Goal: Task Accomplishment & Management: Use online tool/utility

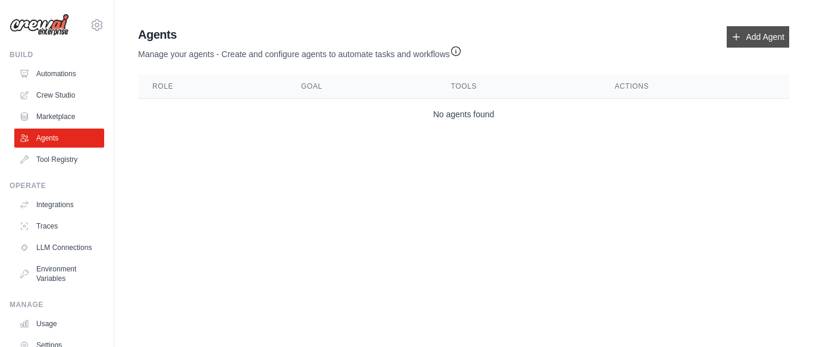
click at [756, 36] on link "Add Agent" at bounding box center [758, 36] width 63 height 21
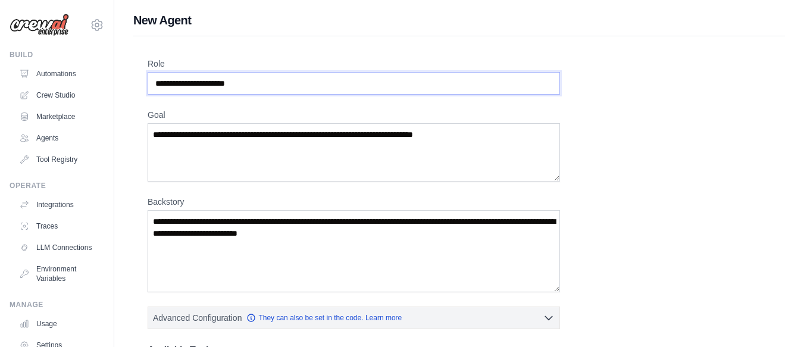
click at [356, 83] on input "Role" at bounding box center [354, 83] width 413 height 23
click at [353, 135] on textarea "Goal" at bounding box center [354, 152] width 413 height 58
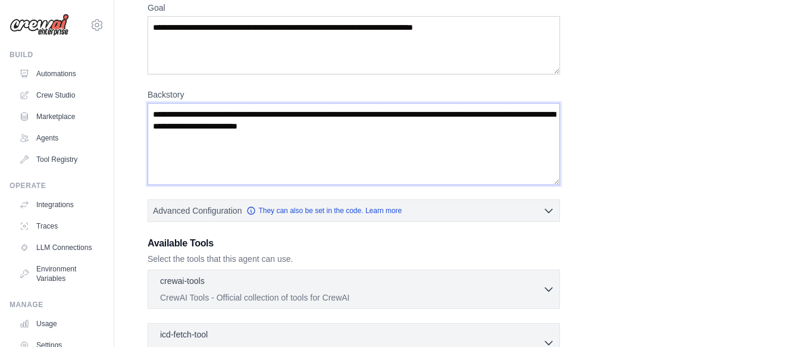
click at [251, 164] on textarea "Backstory" at bounding box center [354, 144] width 413 height 82
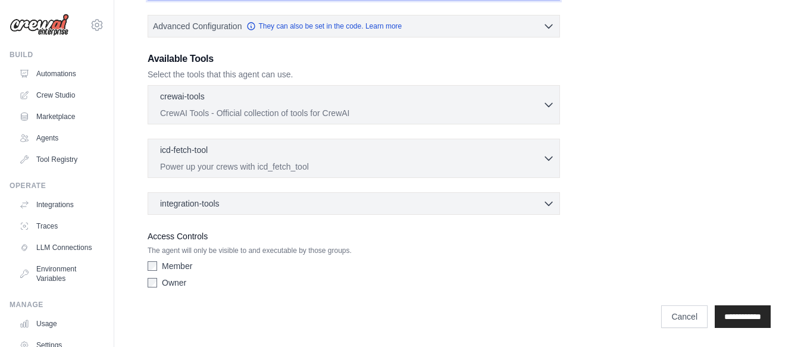
scroll to position [0, 0]
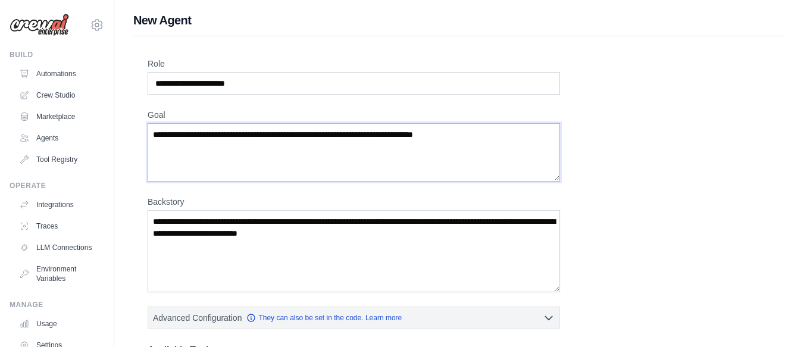
click at [253, 148] on textarea "Goal" at bounding box center [354, 152] width 413 height 58
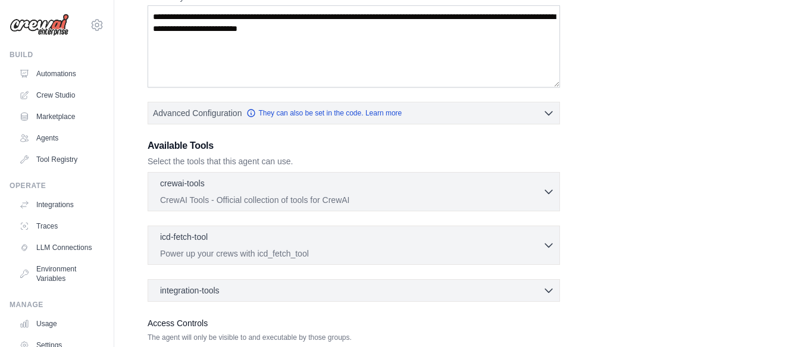
scroll to position [292, 0]
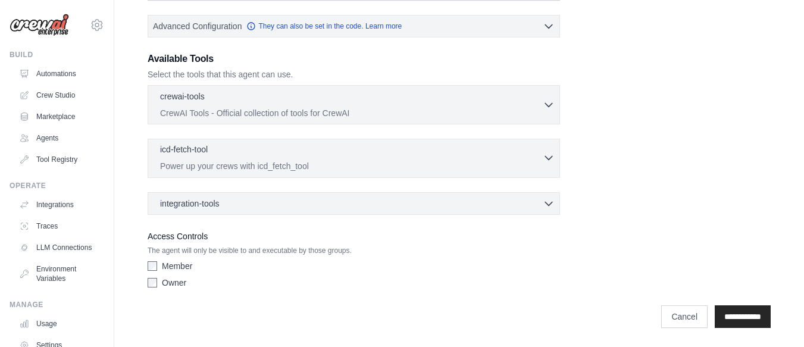
click at [302, 166] on p "Power up your crews with icd_fetch_tool" at bounding box center [351, 166] width 383 height 12
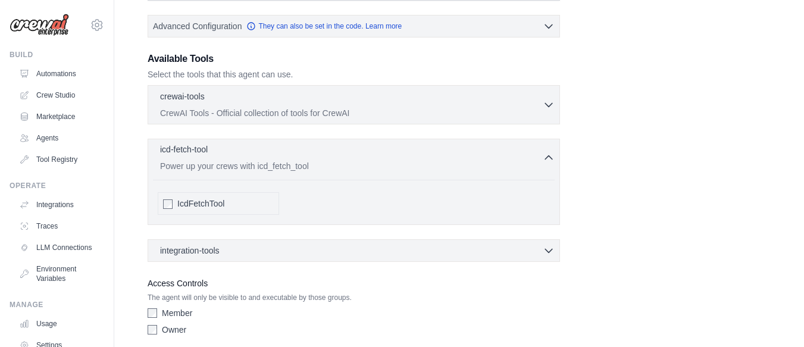
click at [356, 153] on div "icd-fetch-tool 0 selected" at bounding box center [351, 150] width 383 height 14
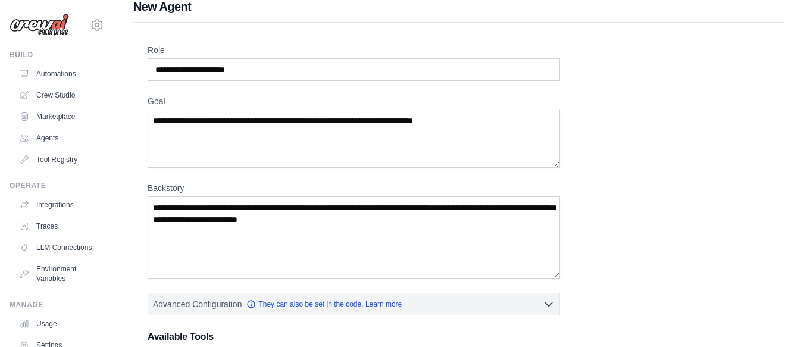
scroll to position [0, 0]
